Goal: Information Seeking & Learning: Learn about a topic

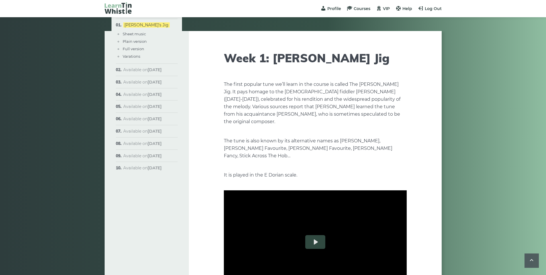
scroll to position [719, 0]
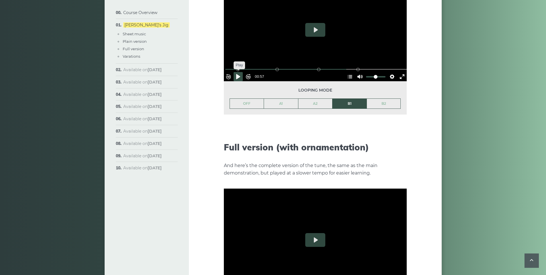
click at [240, 72] on button "Pause Play" at bounding box center [238, 76] width 9 height 9
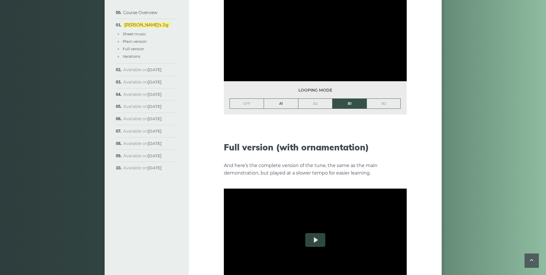
click at [277, 99] on link "A1" at bounding box center [281, 104] width 34 height 10
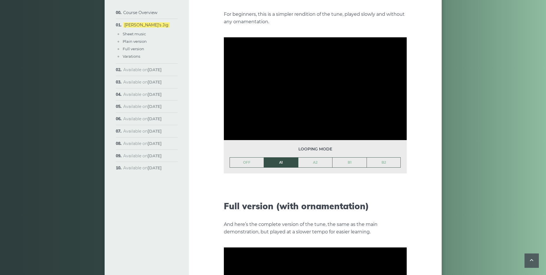
scroll to position [715, 0]
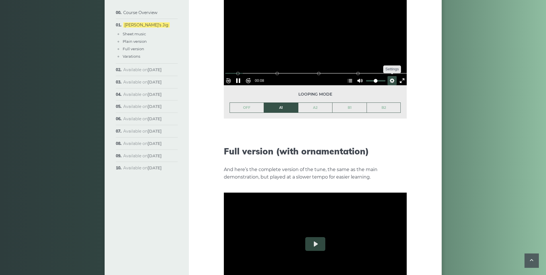
click at [389, 76] on button "Settings" at bounding box center [391, 80] width 9 height 9
click at [382, 64] on span "Speed 0.7×" at bounding box center [372, 67] width 29 height 6
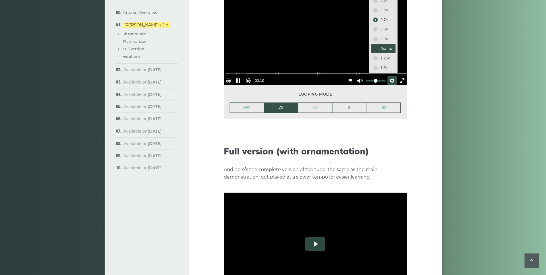
click at [381, 45] on span "Normal" at bounding box center [387, 48] width 12 height 6
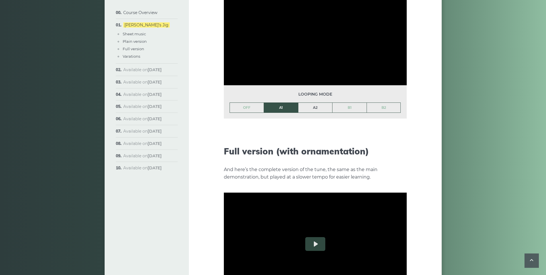
click at [315, 103] on link "A2" at bounding box center [315, 108] width 34 height 10
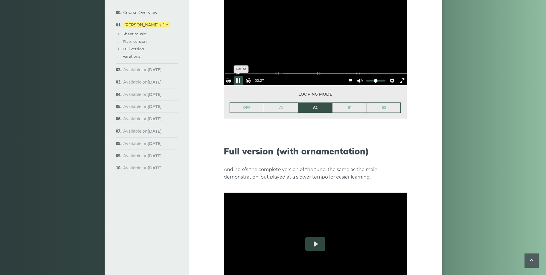
click at [241, 76] on button "Pause Play" at bounding box center [238, 80] width 9 height 9
click at [239, 76] on button "Pause Play" at bounding box center [238, 80] width 9 height 9
click at [352, 103] on link "B1" at bounding box center [349, 108] width 34 height 10
click at [389, 76] on button "Settings" at bounding box center [391, 80] width 9 height 9
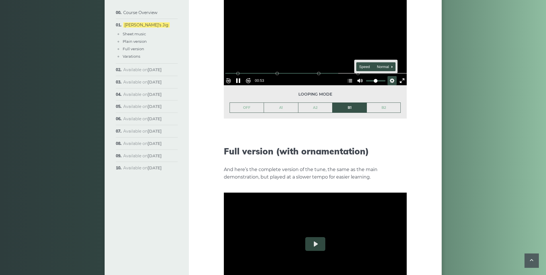
click at [380, 64] on span "Speed Normal" at bounding box center [373, 67] width 28 height 6
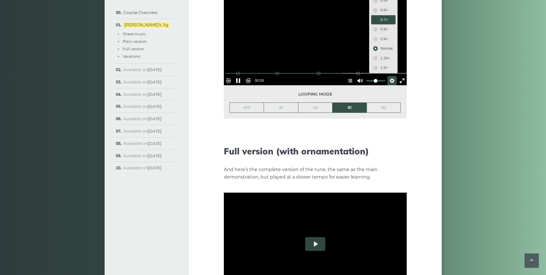
click at [381, 17] on span "0.7×" at bounding box center [387, 20] width 12 height 6
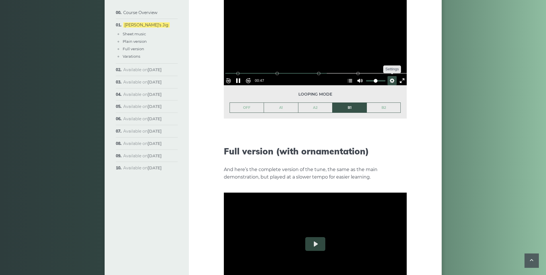
click at [389, 76] on button "Settings" at bounding box center [391, 80] width 9 height 9
click at [379, 64] on span "Speed 0.7×" at bounding box center [376, 67] width 24 height 6
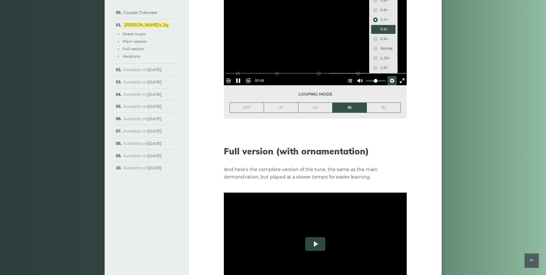
click at [381, 26] on span "0.8×" at bounding box center [387, 29] width 12 height 6
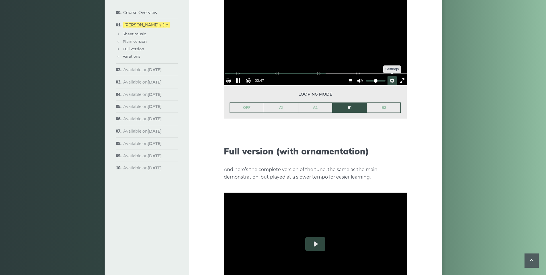
click at [390, 76] on button "Settings" at bounding box center [391, 80] width 9 height 9
click at [377, 64] on span "Speed 0.8×" at bounding box center [376, 67] width 24 height 6
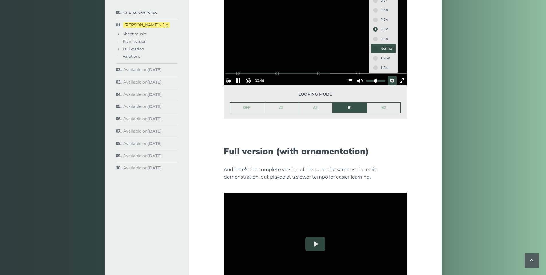
click at [381, 45] on span "Normal" at bounding box center [387, 48] width 12 height 6
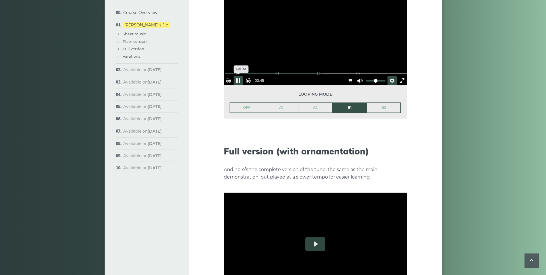
click at [240, 76] on button "Pause Play" at bounding box center [238, 80] width 9 height 9
click at [386, 103] on link "B2" at bounding box center [384, 108] width 34 height 10
click at [241, 76] on button "Pause Play" at bounding box center [238, 80] width 9 height 9
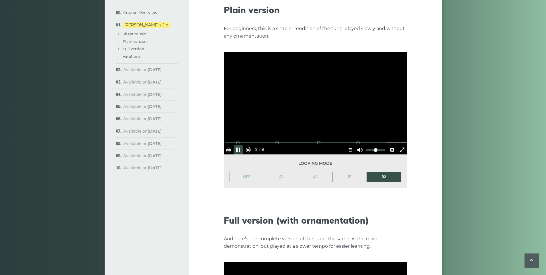
scroll to position [646, 0]
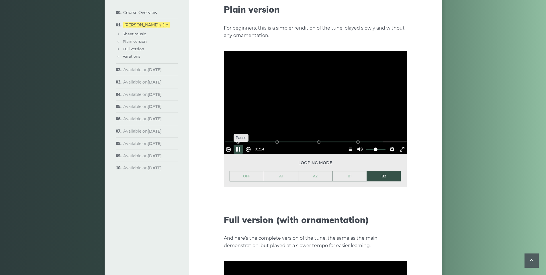
click at [241, 144] on button "Pause Play" at bounding box center [238, 148] width 9 height 9
click at [388, 144] on button "Settings" at bounding box center [391, 148] width 9 height 9
click at [380, 132] on span "Speed Normal" at bounding box center [373, 135] width 28 height 6
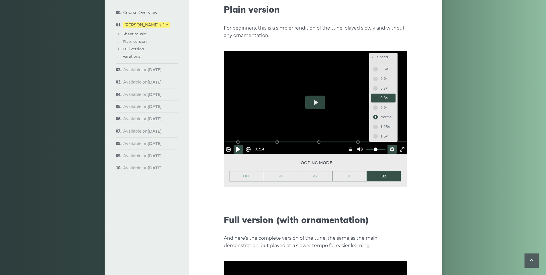
click at [381, 95] on span "0.8×" at bounding box center [387, 98] width 12 height 6
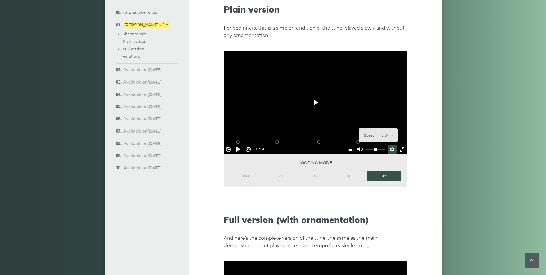
click at [313, 95] on button "Play" at bounding box center [315, 102] width 20 height 14
click at [242, 144] on button "Pause Play" at bounding box center [238, 148] width 9 height 9
click at [313, 95] on button "Play" at bounding box center [315, 102] width 20 height 14
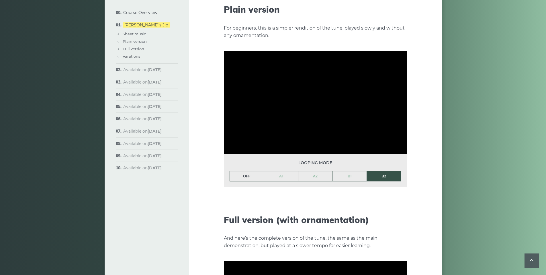
click at [248, 171] on link "OFF" at bounding box center [247, 176] width 34 height 10
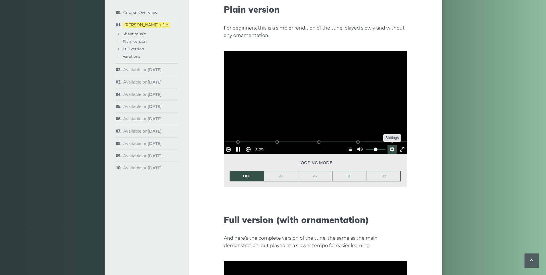
click at [388, 144] on button "Settings" at bounding box center [391, 148] width 9 height 9
click at [380, 132] on span "Speed 0.8×" at bounding box center [376, 135] width 24 height 6
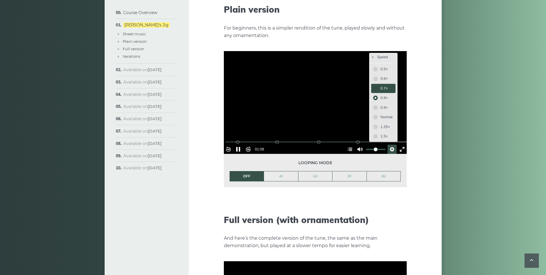
click at [381, 85] on span "0.7×" at bounding box center [387, 88] width 12 height 6
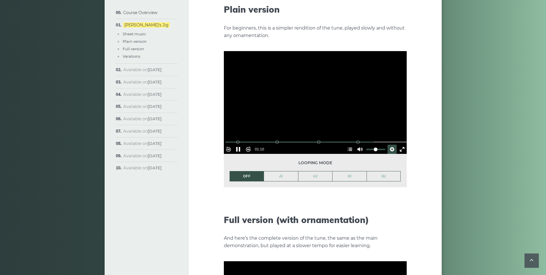
drag, startPoint x: 240, startPoint y: 131, endPoint x: 224, endPoint y: 132, distance: 15.8
click at [224, 132] on div "Rewind 10s Pause Play Forward 10s % buffered 00:00 B2 (Bars 25-32) B1 (Bars 17-…" at bounding box center [315, 141] width 183 height 25
click at [314, 95] on button "Play" at bounding box center [315, 102] width 20 height 14
click at [241, 144] on button "Pause Play" at bounding box center [238, 148] width 9 height 9
click at [230, 139] on input "Seek" at bounding box center [316, 141] width 182 height 5
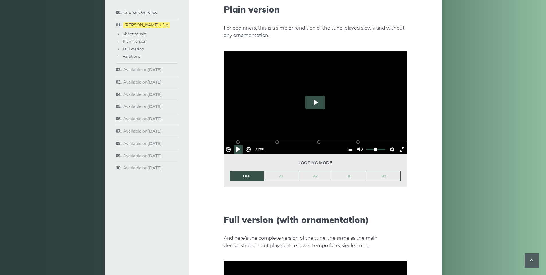
click at [315, 95] on button "Play" at bounding box center [315, 102] width 20 height 14
click at [277, 112] on div at bounding box center [315, 102] width 183 height 103
drag, startPoint x: 239, startPoint y: 132, endPoint x: 222, endPoint y: 132, distance: 16.6
click at [222, 132] on div "Week 1: [PERSON_NAME] Jig The first popular tune we’ll learn in the course is c…" at bounding box center [315, 149] width 253 height 1529
click at [230, 139] on input "Seek" at bounding box center [316, 141] width 182 height 5
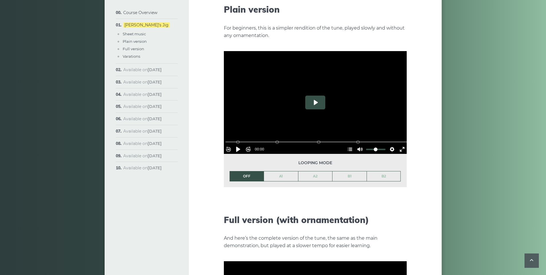
click at [315, 96] on button "Play" at bounding box center [315, 102] width 20 height 14
click at [389, 144] on button "Settings" at bounding box center [391, 148] width 9 height 9
click at [381, 132] on span "Speed 0.7×" at bounding box center [376, 135] width 24 height 6
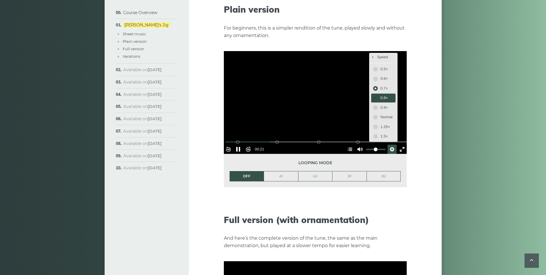
click at [381, 95] on span "0.8×" at bounding box center [387, 98] width 12 height 6
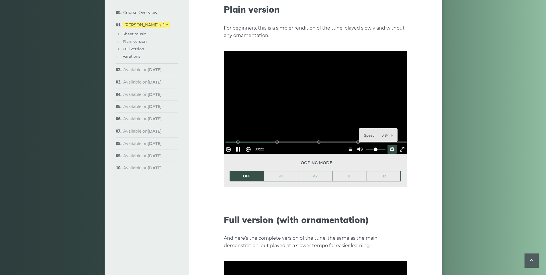
drag, startPoint x: 240, startPoint y: 131, endPoint x: 225, endPoint y: 131, distance: 15.8
click at [225, 131] on div "Rewind 10s Pause Play Forward 10s % buffered 00:00 B2 (Bars 25-32) B1 (Bars 17-…" at bounding box center [315, 141] width 183 height 25
click at [231, 139] on input "Seek" at bounding box center [316, 141] width 182 height 5
click at [293, 94] on div at bounding box center [315, 102] width 183 height 103
type input "*****"
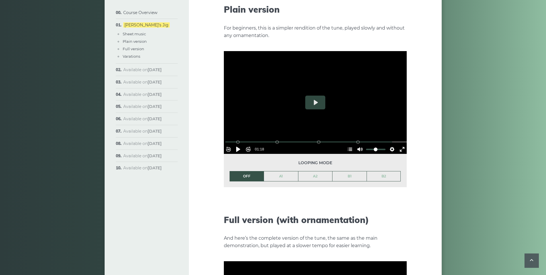
click at [150, 71] on strong "[DATE]" at bounding box center [155, 69] width 14 height 5
click at [133, 32] on link "Sheet music" at bounding box center [134, 34] width 23 height 5
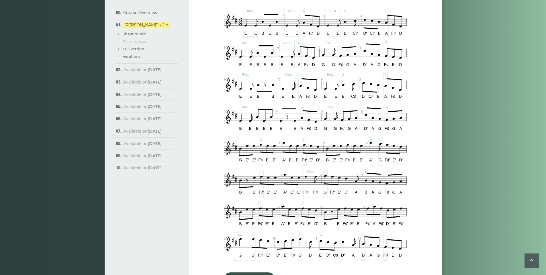
click at [132, 40] on link "Plain version" at bounding box center [135, 41] width 24 height 5
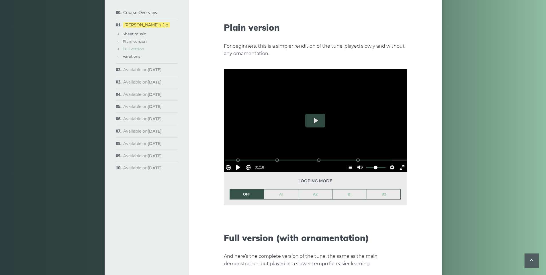
click at [131, 48] on link "Full version" at bounding box center [133, 48] width 21 height 5
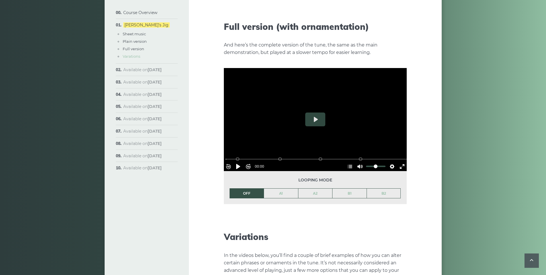
click at [131, 56] on link "Varations" at bounding box center [131, 56] width 17 height 5
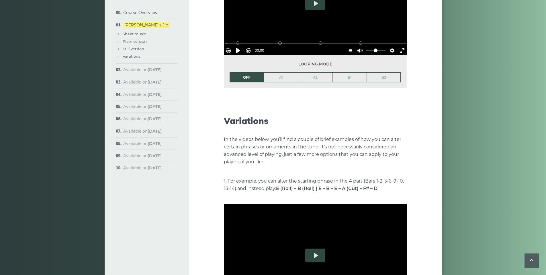
click at [140, 70] on span "Available on [DATE]" at bounding box center [142, 69] width 38 height 5
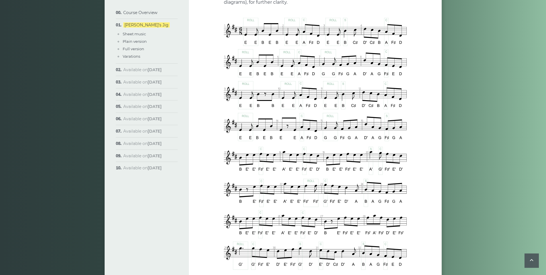
scroll to position [327, 0]
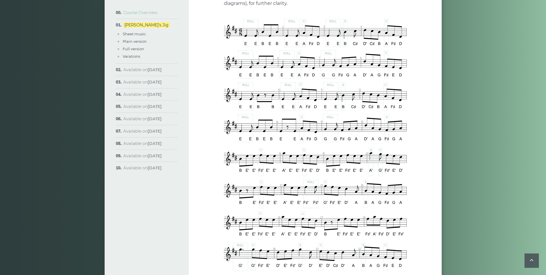
click at [142, 13] on link "Course Overview" at bounding box center [140, 12] width 34 height 5
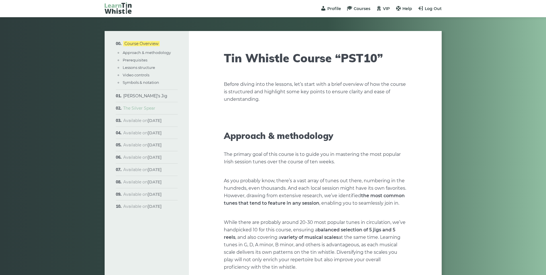
click at [135, 109] on link "The Silver Spear" at bounding box center [139, 107] width 32 height 5
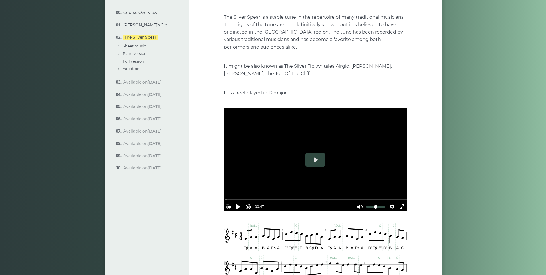
scroll to position [83, 0]
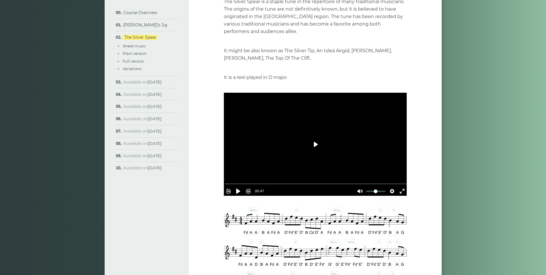
click at [314, 146] on button "Play" at bounding box center [315, 144] width 20 height 14
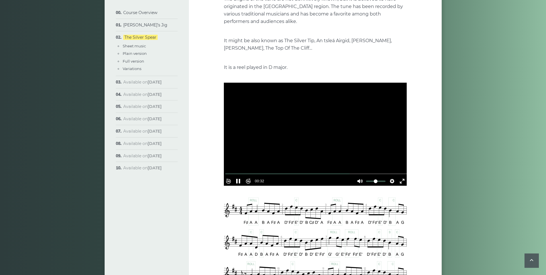
scroll to position [87, 0]
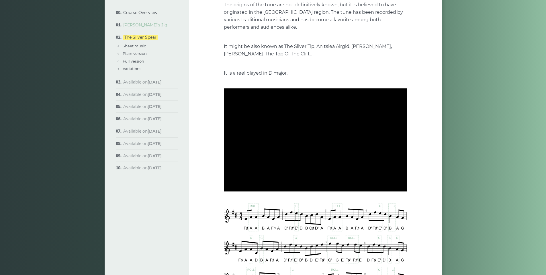
click at [136, 25] on link "[PERSON_NAME]’s Jig" at bounding box center [145, 24] width 44 height 5
type input "*****"
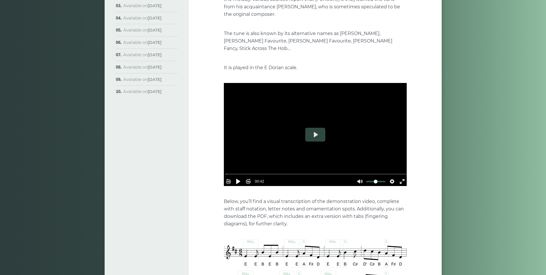
scroll to position [109, 0]
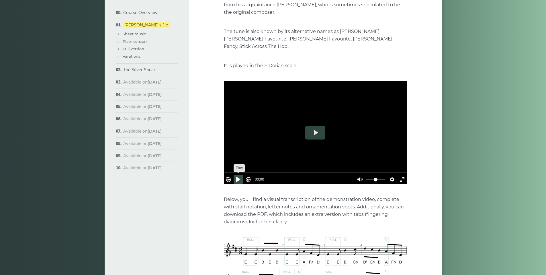
click at [240, 175] on button "Pause Play" at bounding box center [238, 179] width 9 height 9
click at [241, 175] on button "Pause Play" at bounding box center [238, 179] width 9 height 9
type input "*****"
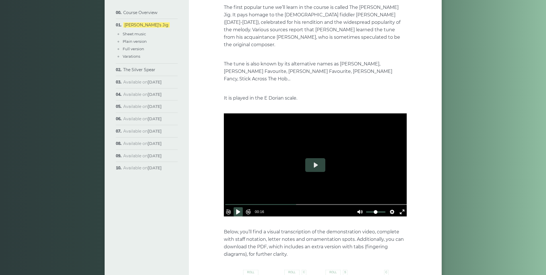
scroll to position [74, 0]
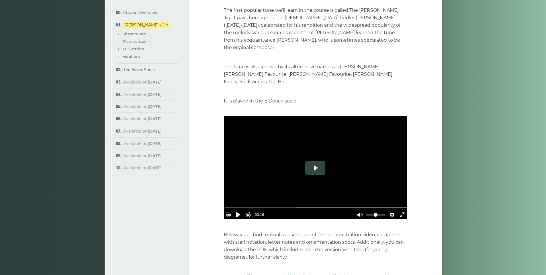
drag, startPoint x: 230, startPoint y: 92, endPoint x: 303, endPoint y: 88, distance: 73.5
click at [320, 97] on p "It is played in the E Dorian scale." at bounding box center [315, 100] width 183 height 7
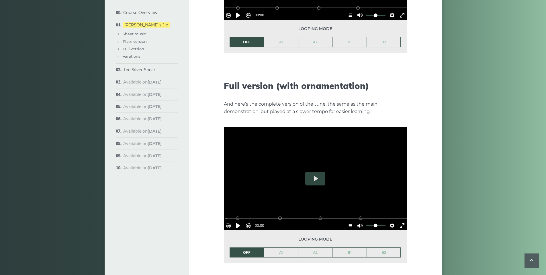
scroll to position [789, 0]
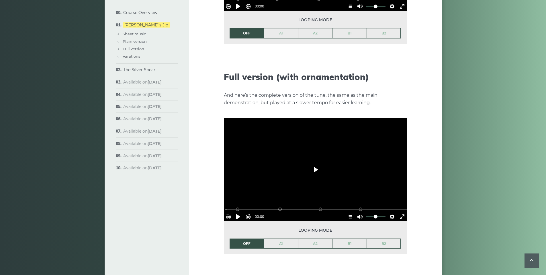
click at [315, 162] on button "Play" at bounding box center [315, 169] width 20 height 14
type input "***"
click at [280, 238] on link "A1" at bounding box center [281, 243] width 34 height 10
